Goal: Information Seeking & Learning: Learn about a topic

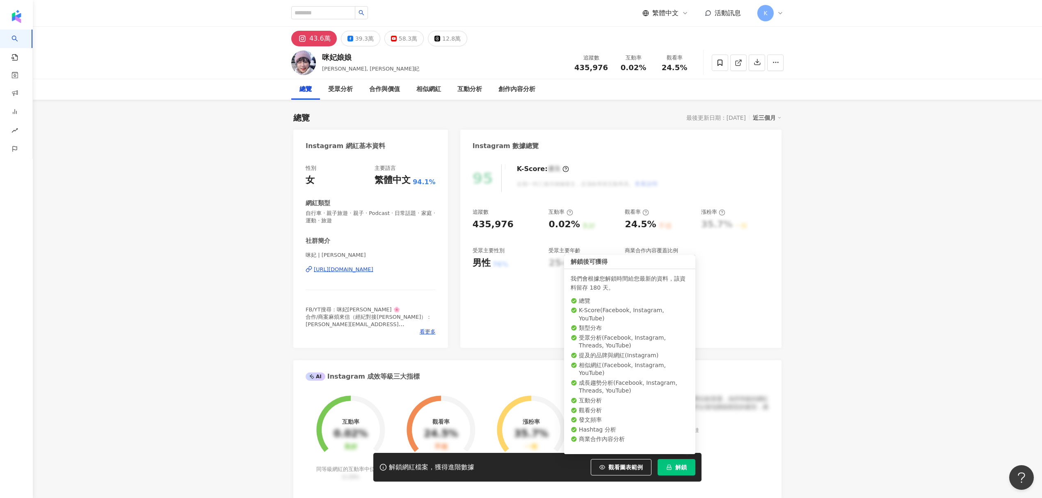
click at [670, 463] on button "解鎖" at bounding box center [677, 467] width 38 height 16
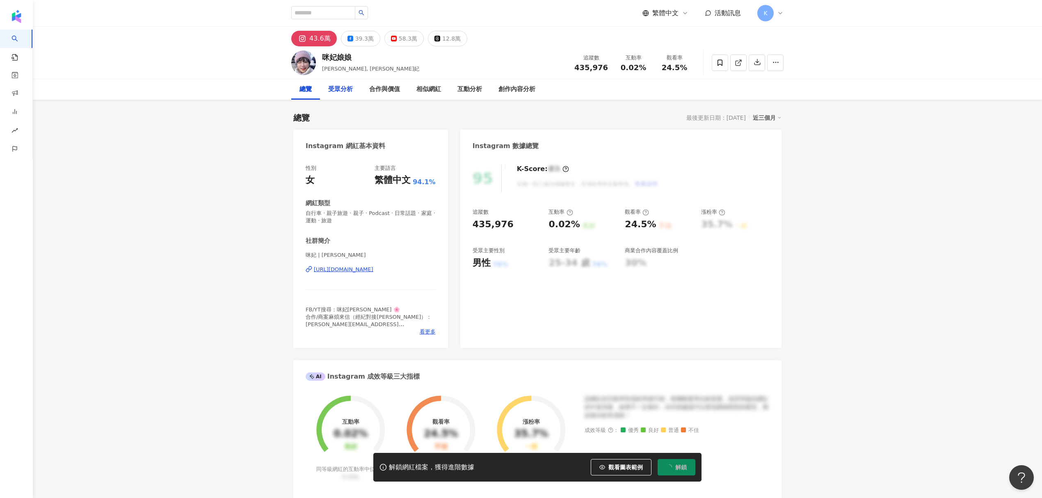
click at [342, 94] on div "受眾分析" at bounding box center [340, 90] width 25 height 10
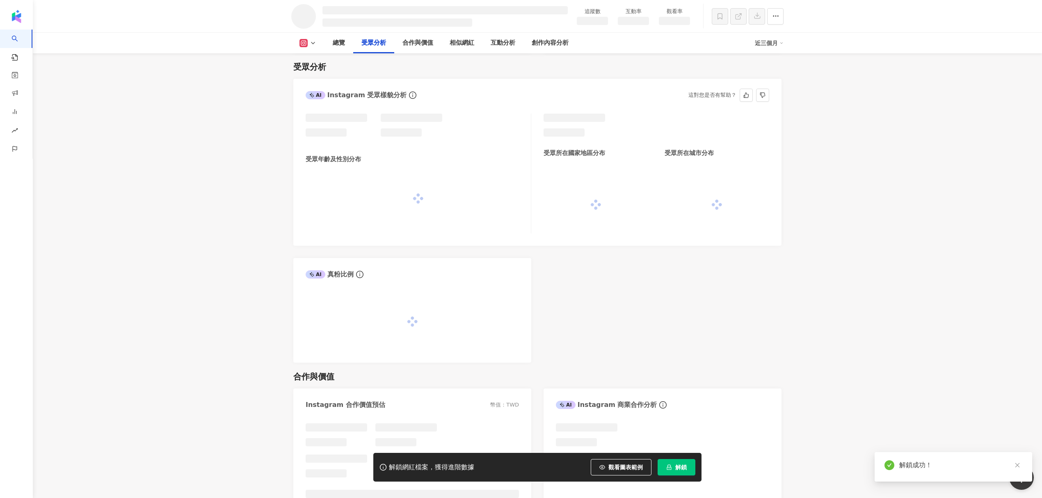
scroll to position [234, 0]
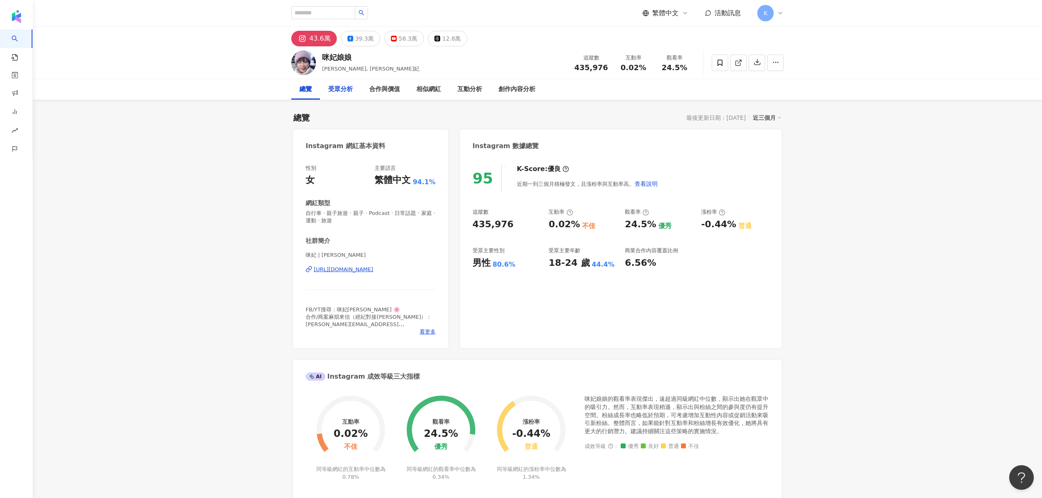
click at [337, 93] on div "受眾分析" at bounding box center [340, 90] width 25 height 10
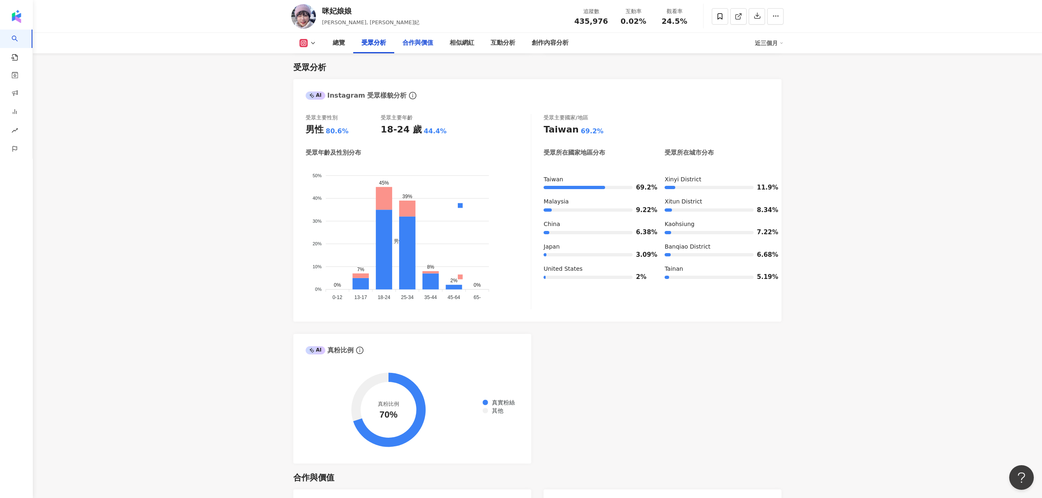
click at [414, 41] on div "合作與價值" at bounding box center [417, 43] width 31 height 10
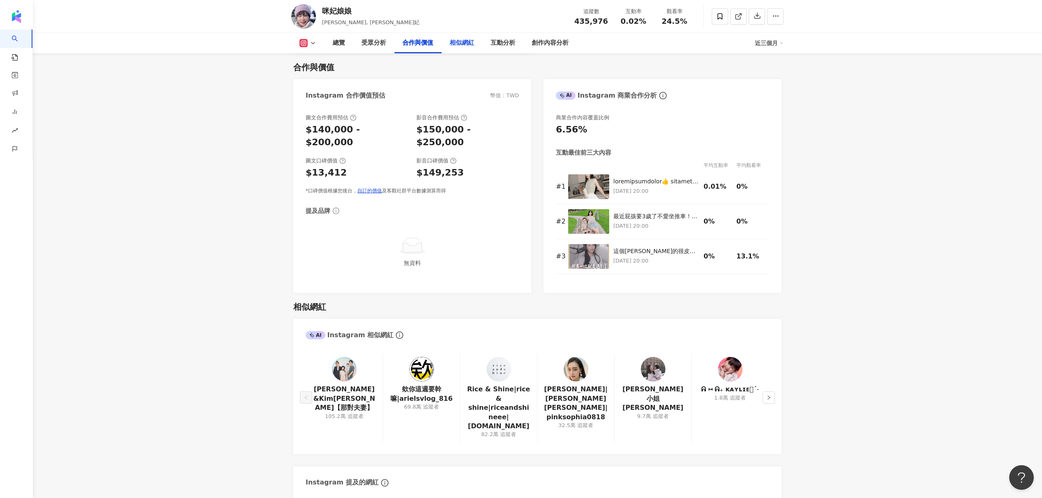
click at [470, 44] on div "相似網紅" at bounding box center [462, 43] width 25 height 10
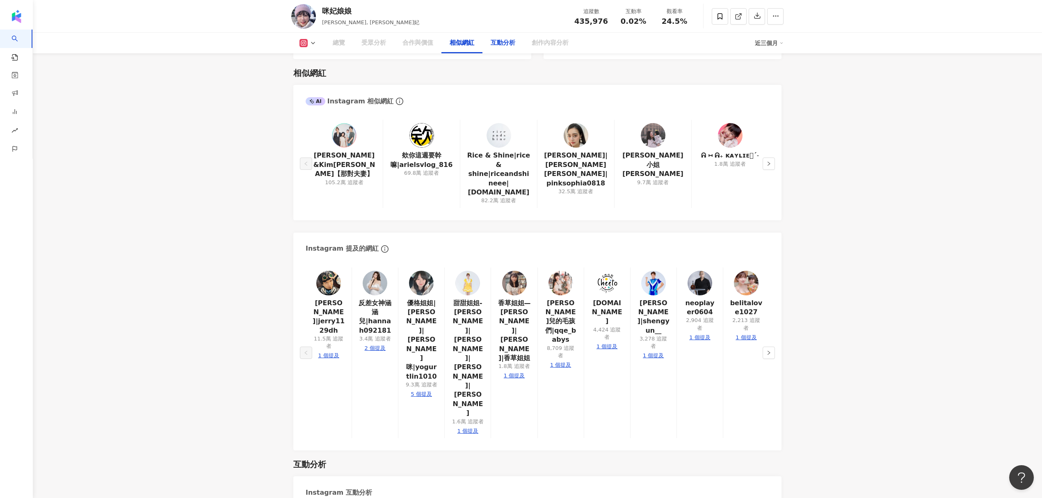
click at [491, 46] on div "互動分析" at bounding box center [503, 43] width 25 height 10
click at [332, 48] on div "總覽" at bounding box center [339, 43] width 29 height 21
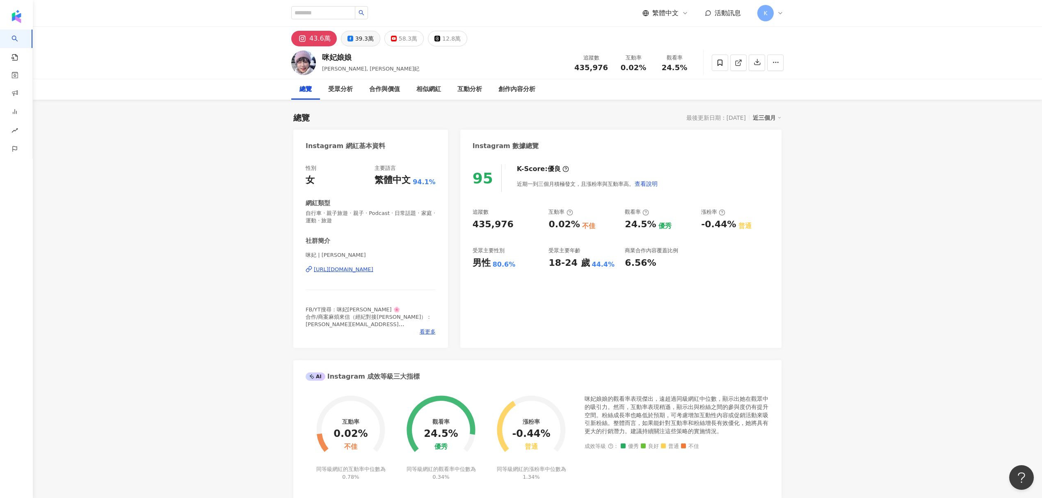
click at [353, 35] on button "39.3萬" at bounding box center [360, 39] width 39 height 16
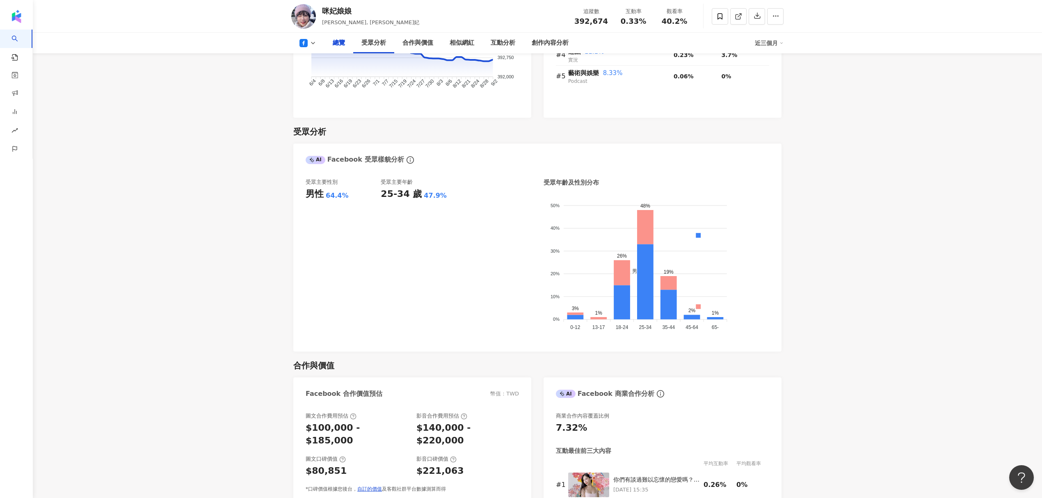
scroll to position [273, 0]
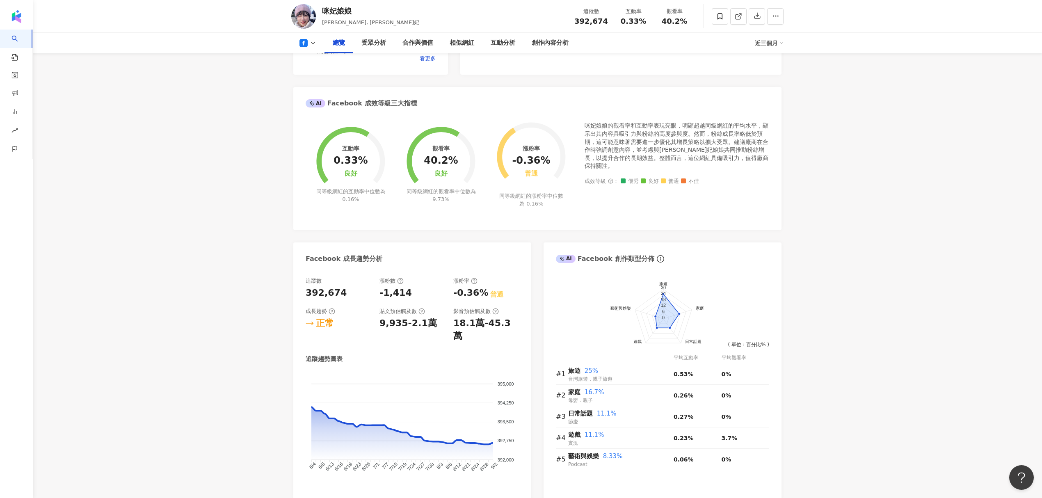
click at [311, 43] on icon at bounding box center [313, 43] width 7 height 7
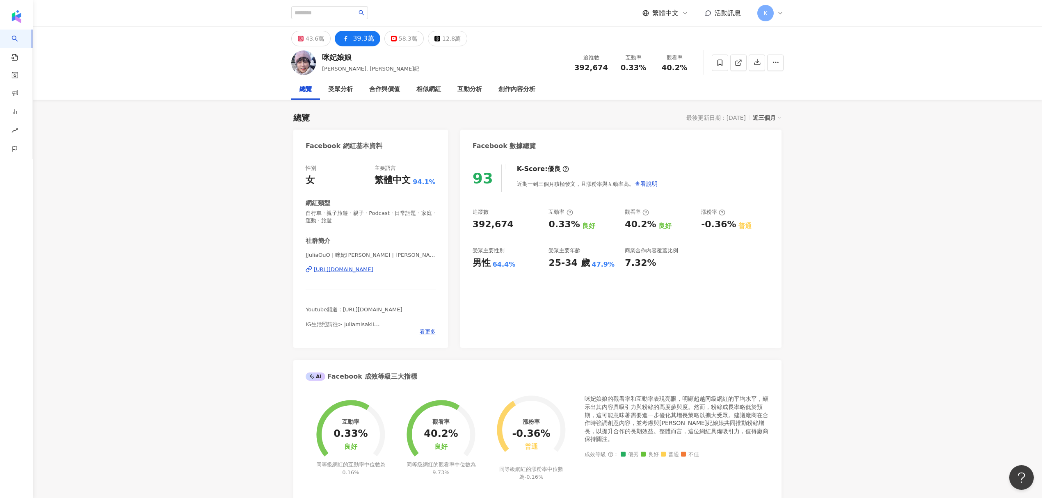
click at [313, 38] on div "43.6萬" at bounding box center [315, 38] width 18 height 11
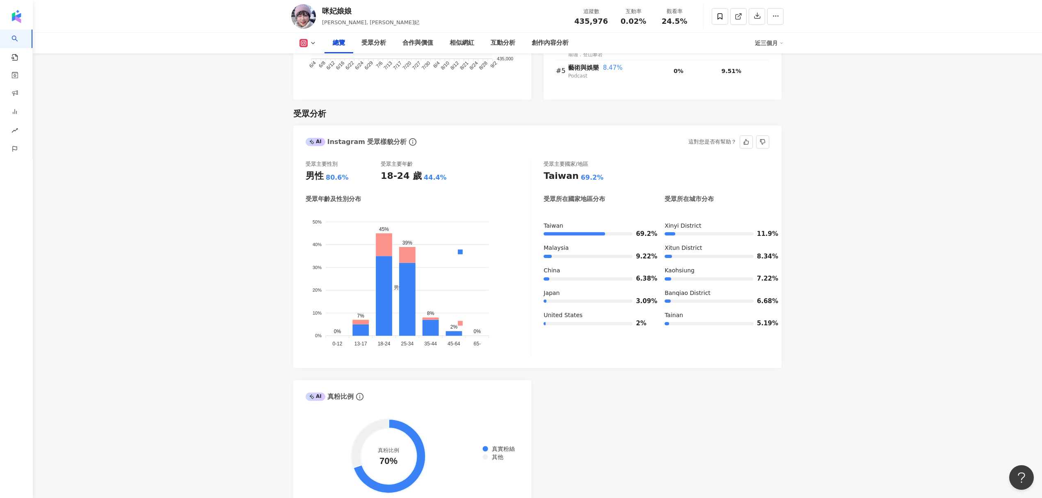
scroll to position [656, 0]
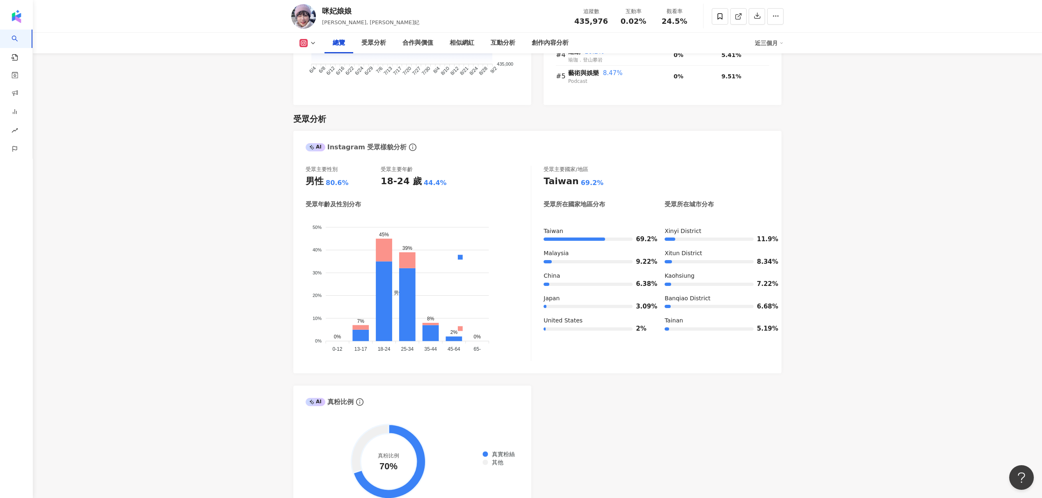
click at [307, 43] on icon at bounding box center [303, 43] width 8 height 8
click at [311, 74] on button "Facebook" at bounding box center [320, 76] width 49 height 11
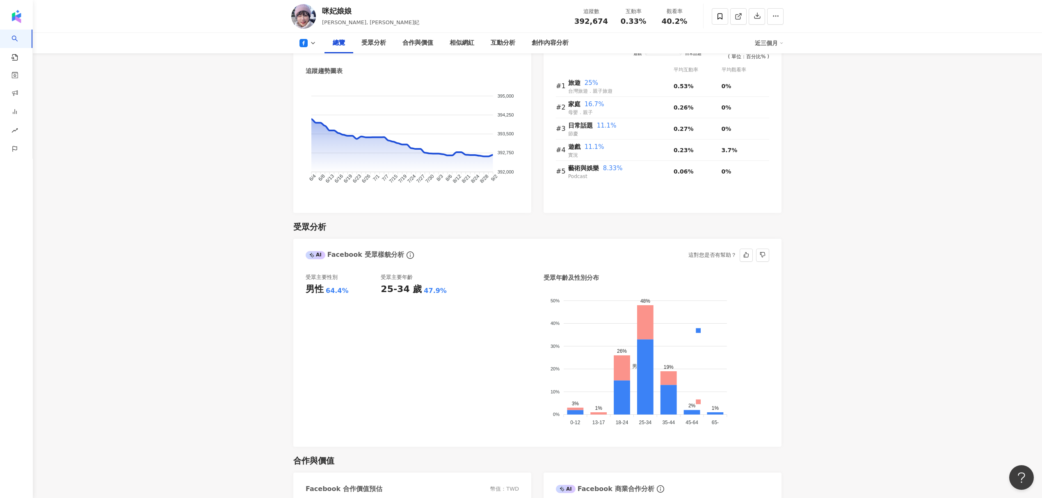
scroll to position [437, 0]
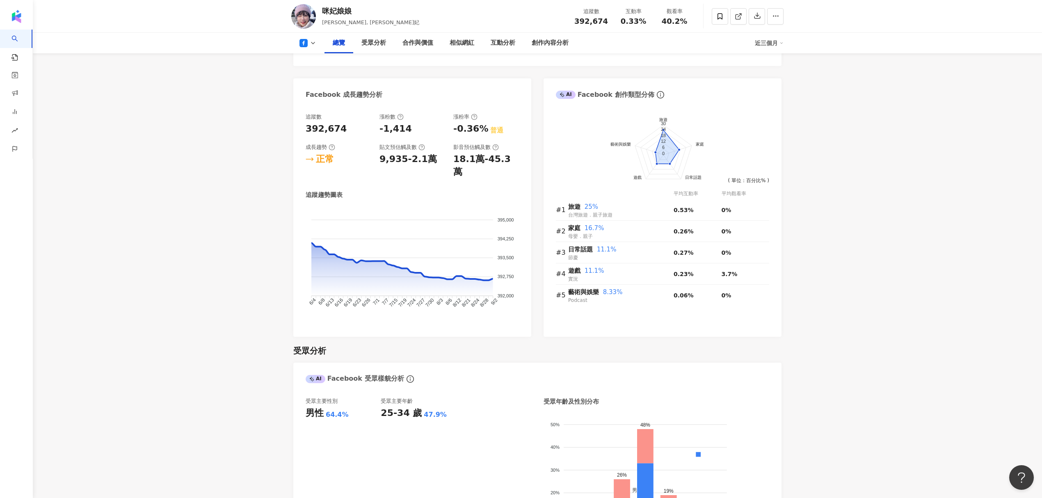
click at [348, 12] on div "咪妃娘娘" at bounding box center [370, 11] width 97 height 10
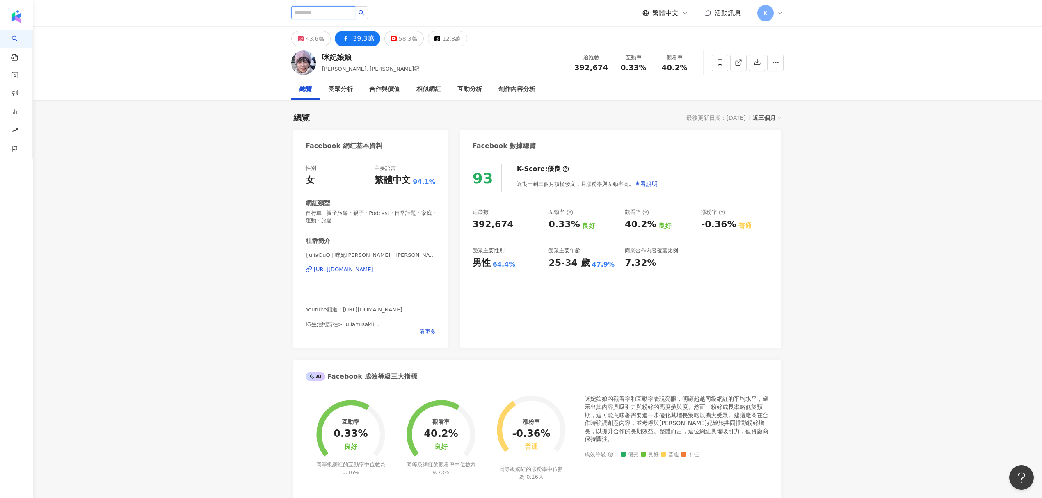
paste input "*******"
type input "*******"
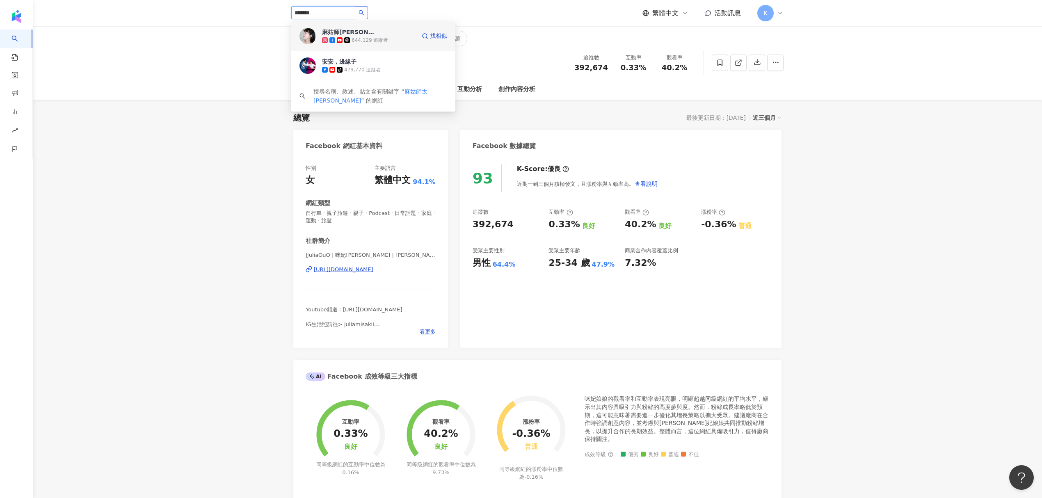
click at [376, 33] on div "麻姑師太 644,129 追蹤者" at bounding box center [369, 36] width 94 height 16
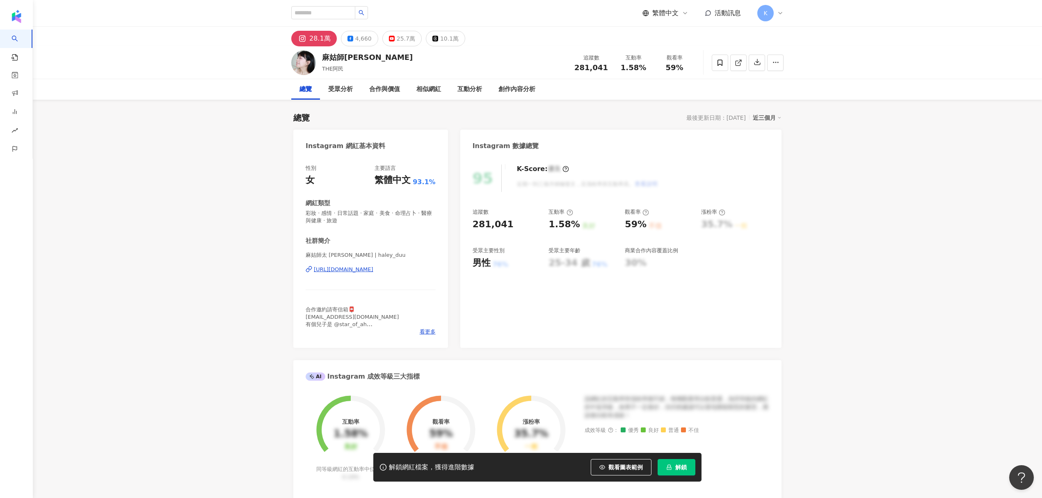
click at [676, 473] on button "解鎖" at bounding box center [677, 467] width 38 height 16
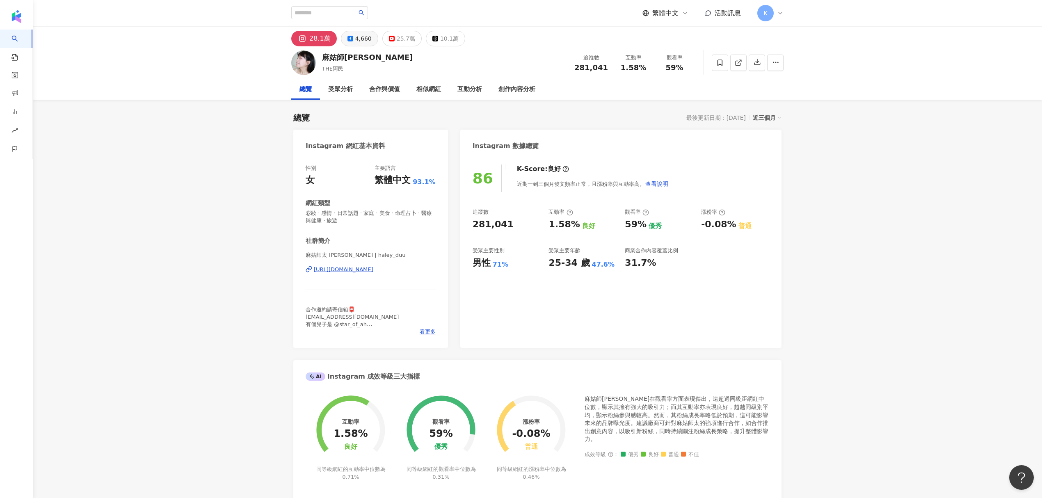
click at [358, 40] on div "4,660" at bounding box center [363, 38] width 16 height 11
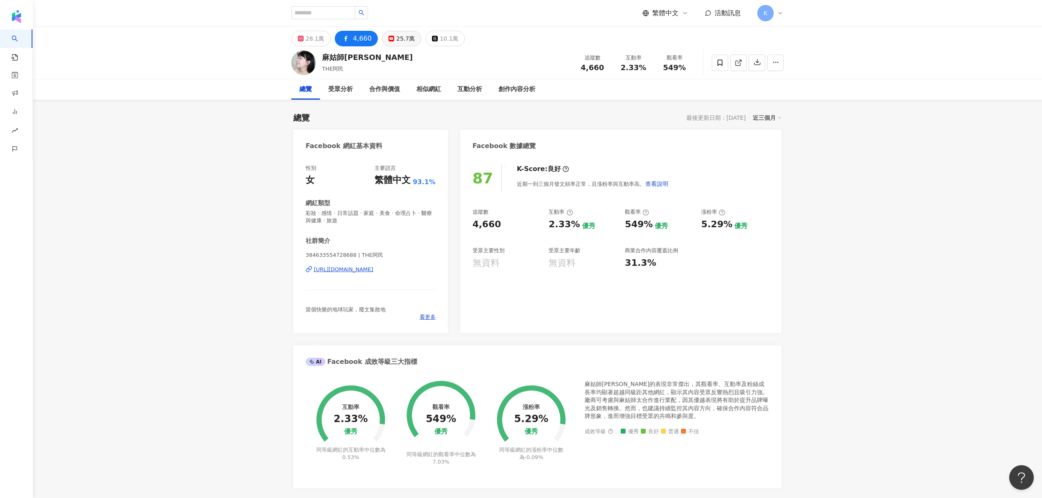
click at [400, 34] on div "25.7萬" at bounding box center [405, 38] width 18 height 11
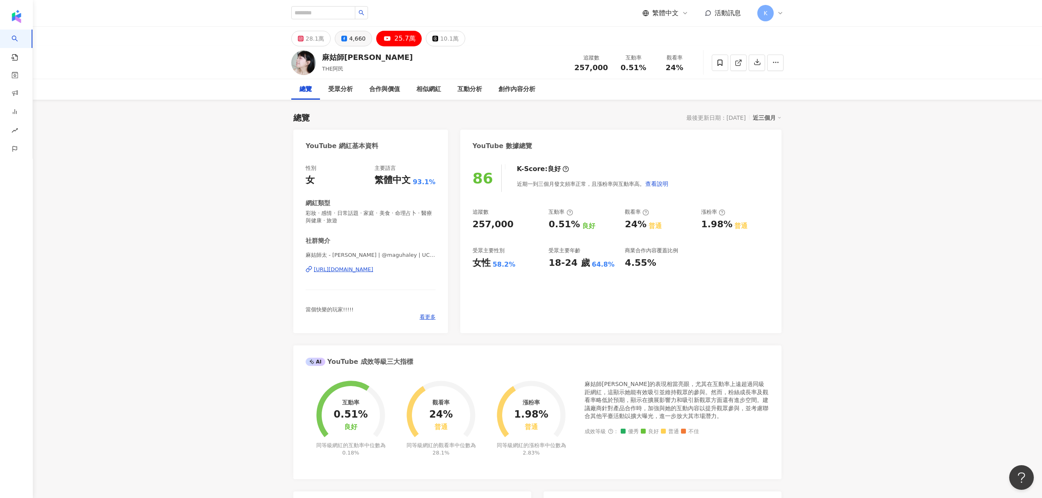
click at [357, 43] on div "4,660" at bounding box center [357, 38] width 16 height 11
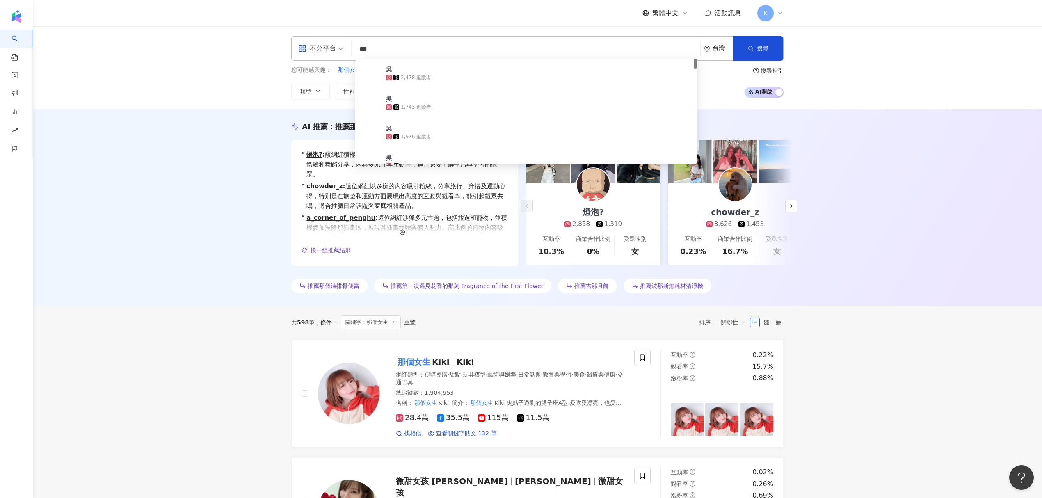
type input "***"
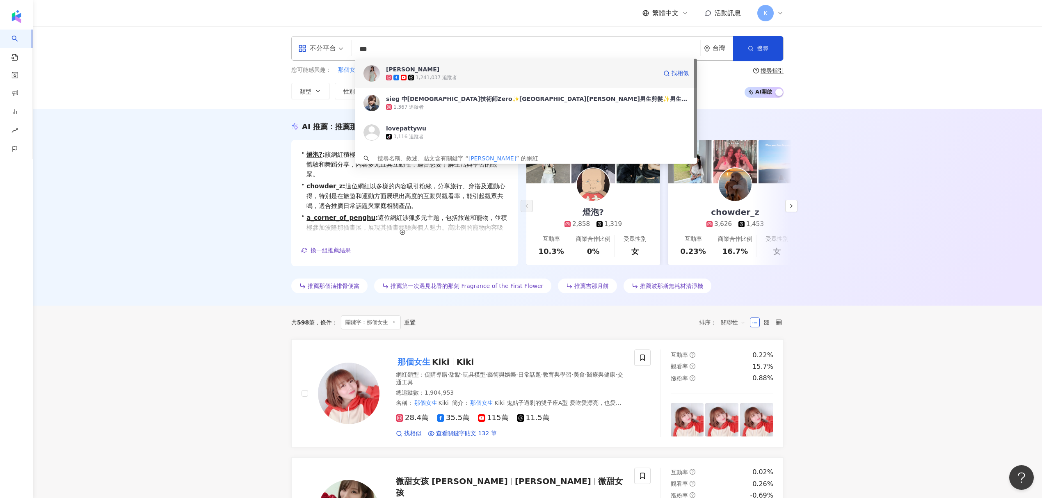
click at [532, 74] on div "1,241,037 追蹤者" at bounding box center [521, 77] width 271 height 8
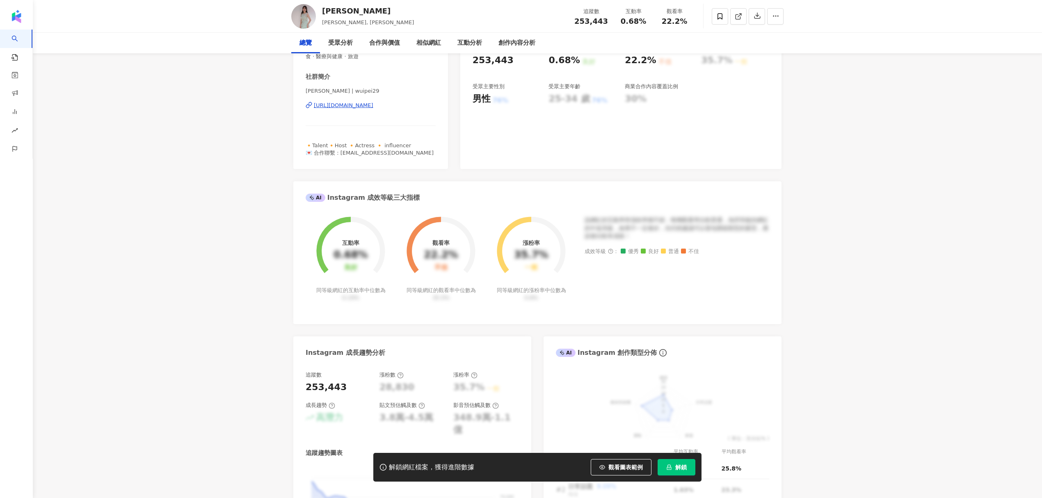
scroll to position [53, 0]
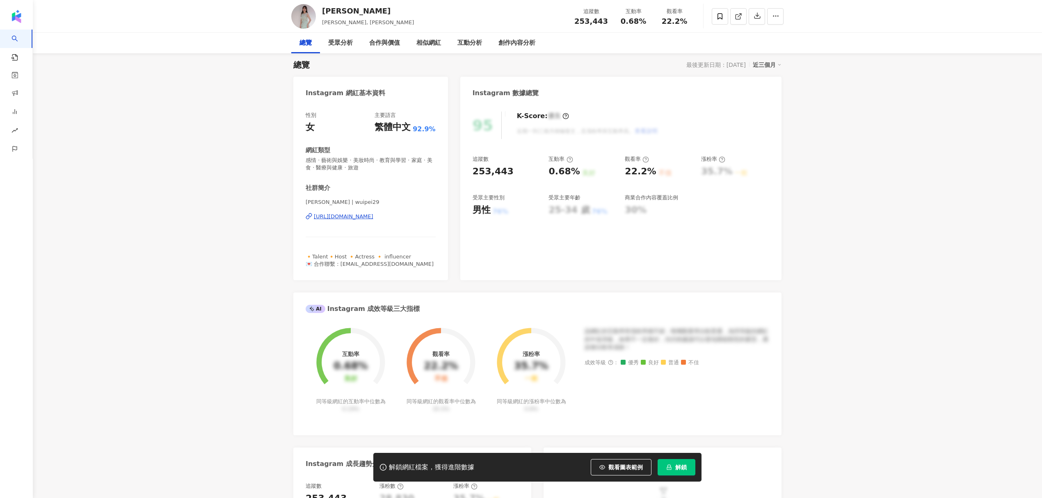
click at [668, 472] on button "解鎖" at bounding box center [677, 467] width 38 height 16
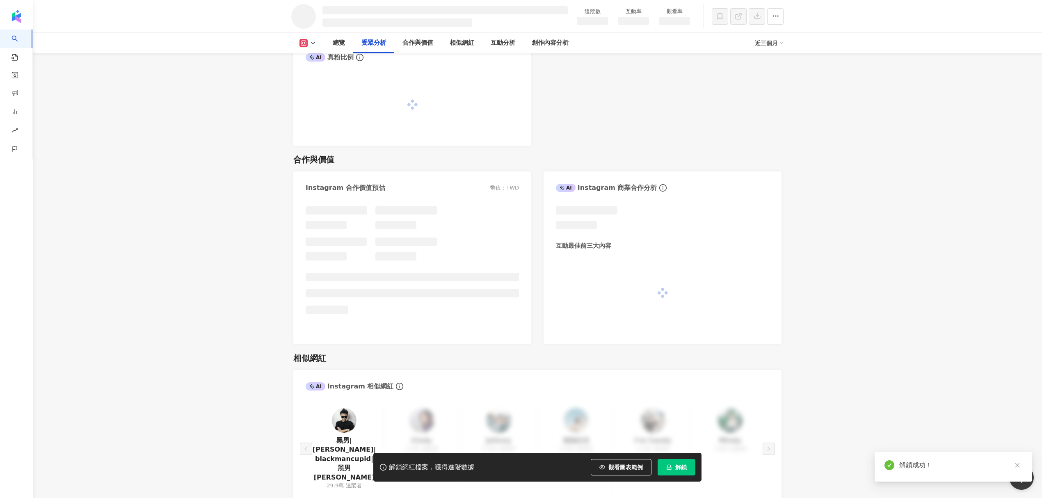
scroll to position [1162, 0]
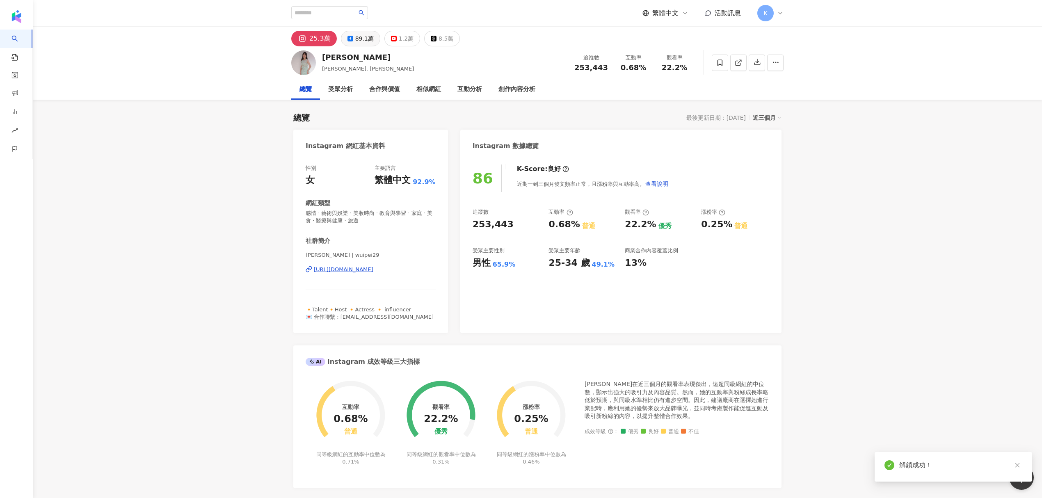
click at [363, 39] on div "89.1萬" at bounding box center [364, 38] width 18 height 11
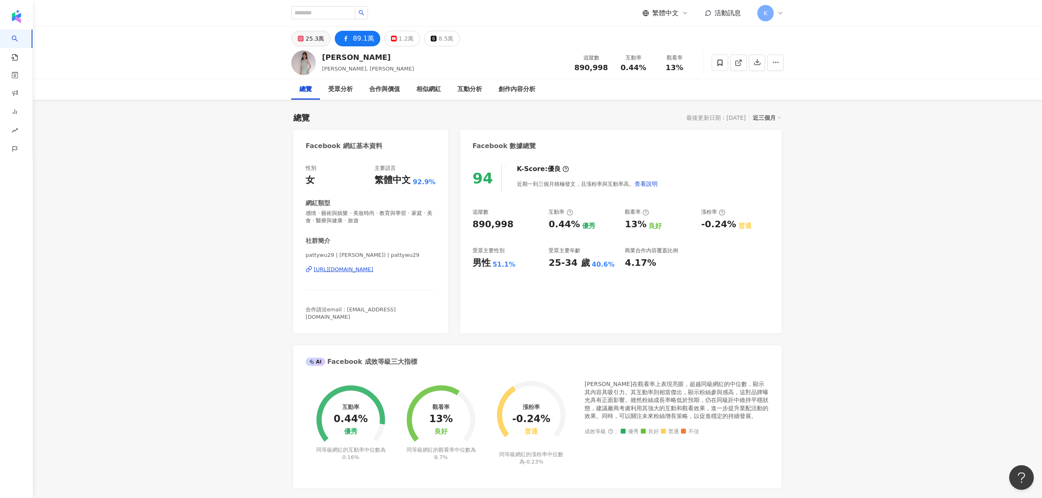
click at [314, 36] on div "25.3萬" at bounding box center [315, 38] width 18 height 11
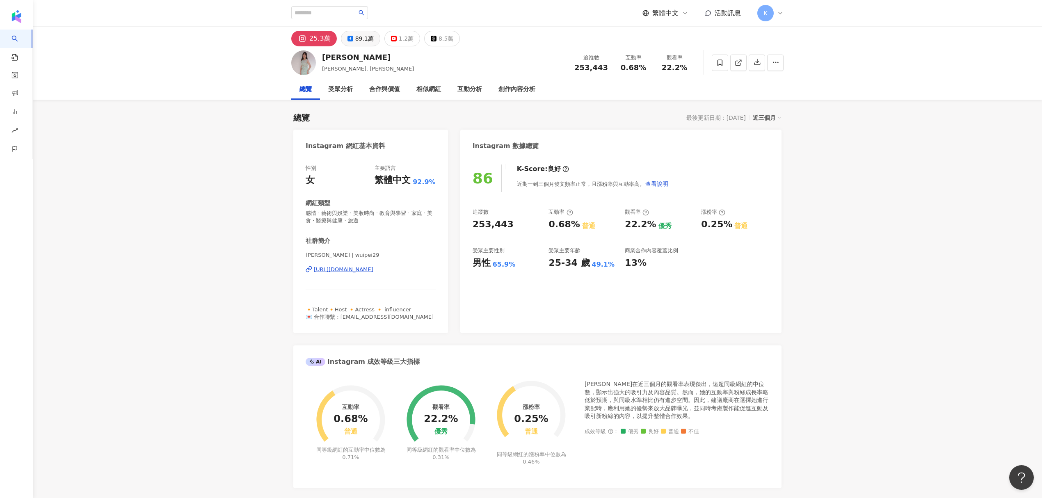
click at [366, 41] on div "89.1萬" at bounding box center [364, 38] width 18 height 11
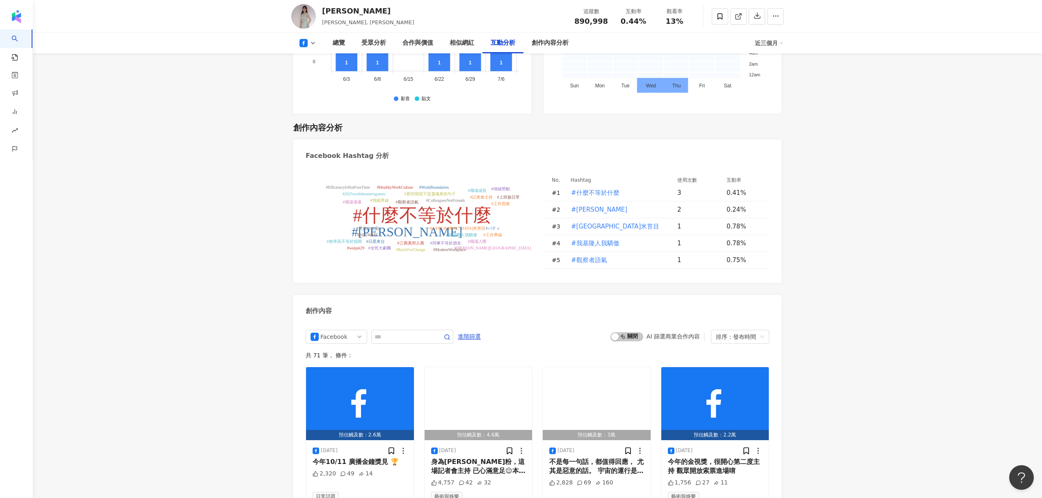
scroll to position [2073, 0]
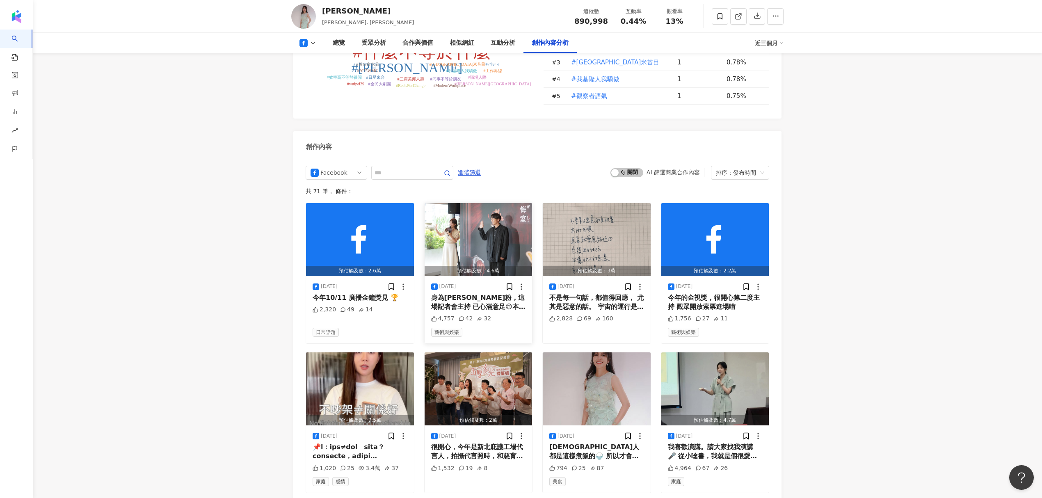
click at [465, 309] on div "身為[PERSON_NAME]粉，這場記者會主持 已心滿意足😌本人好帥好溫暖 [PERSON_NAME]一動也不動懺悔室 8/15全台上映 是一部談幸福與絕望…" at bounding box center [478, 302] width 95 height 18
